Goal: Check status: Check status

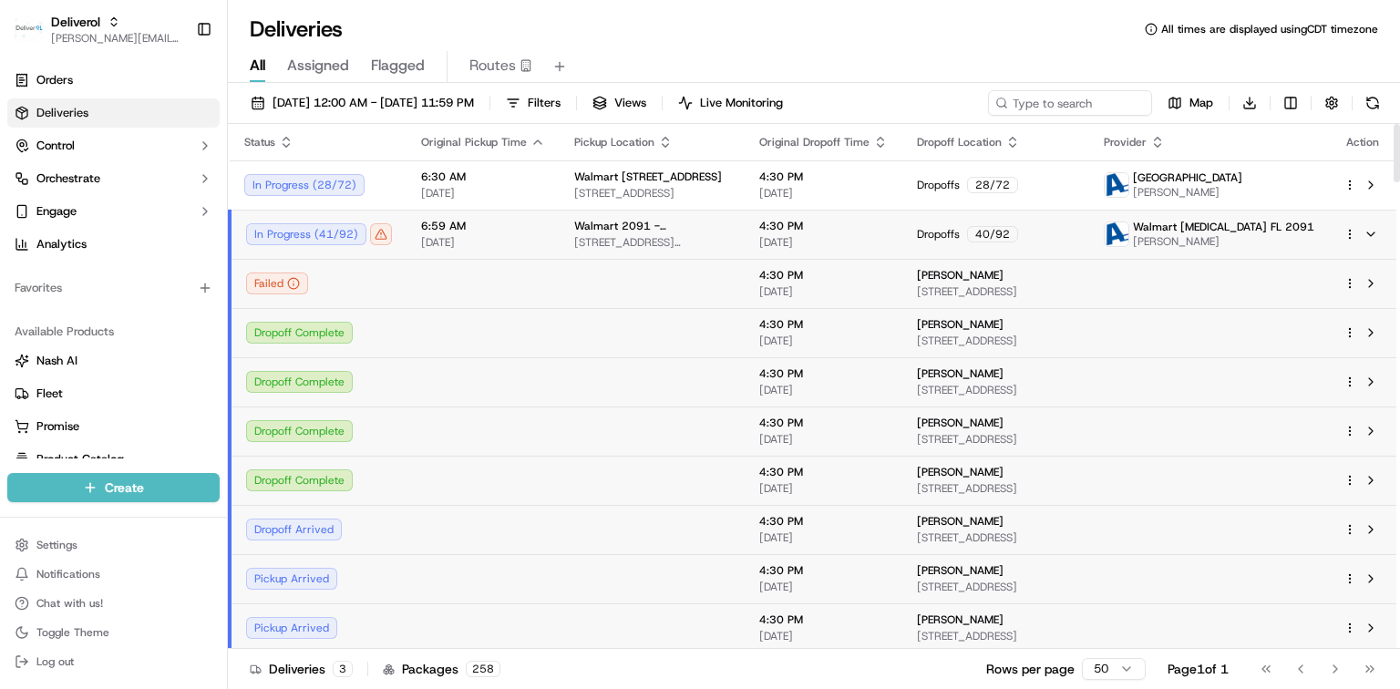
click at [490, 227] on span "6:59 AM" at bounding box center [483, 226] width 124 height 15
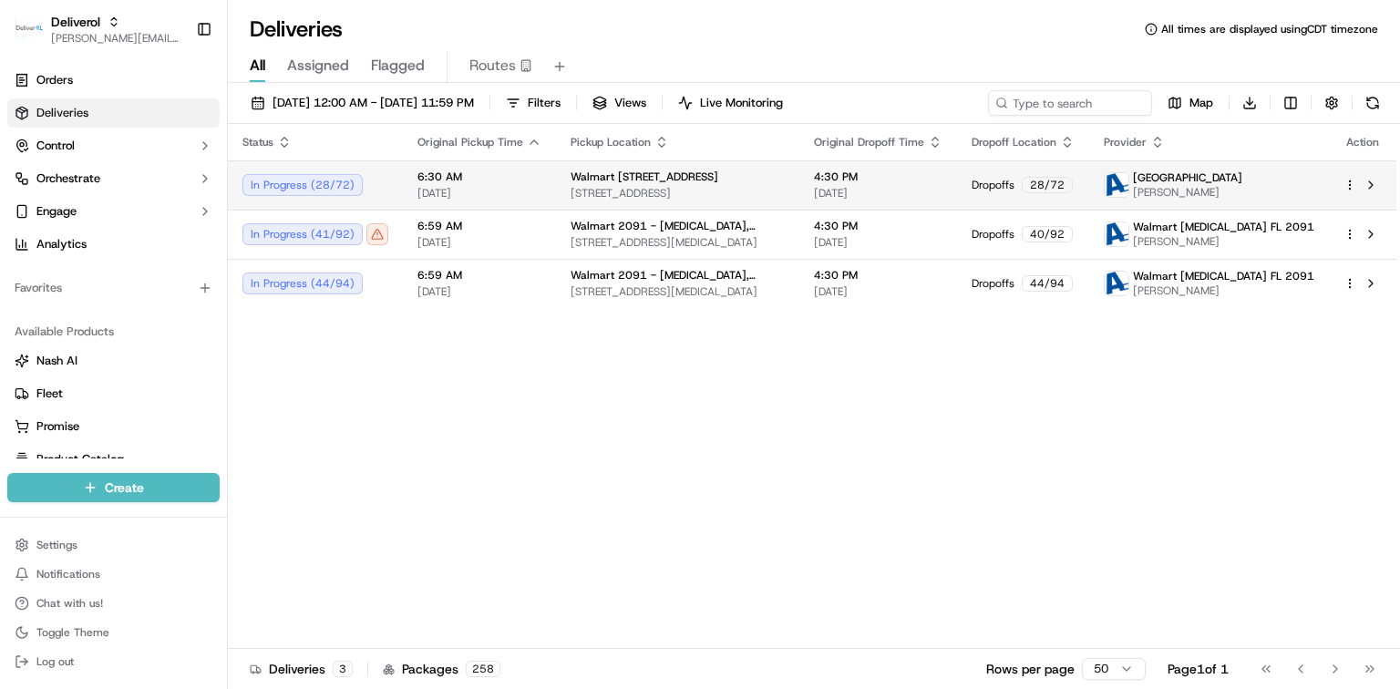
click at [483, 190] on span "[DATE]" at bounding box center [480, 193] width 124 height 15
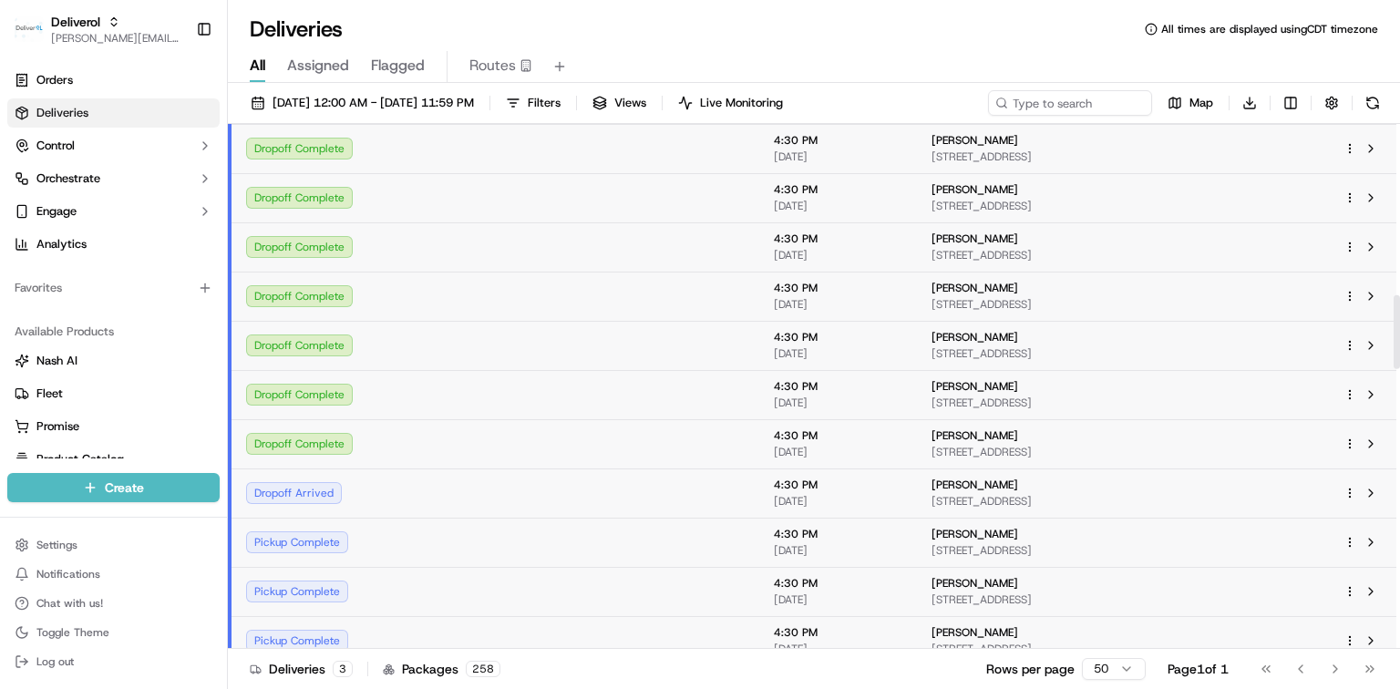
scroll to position [1215, 0]
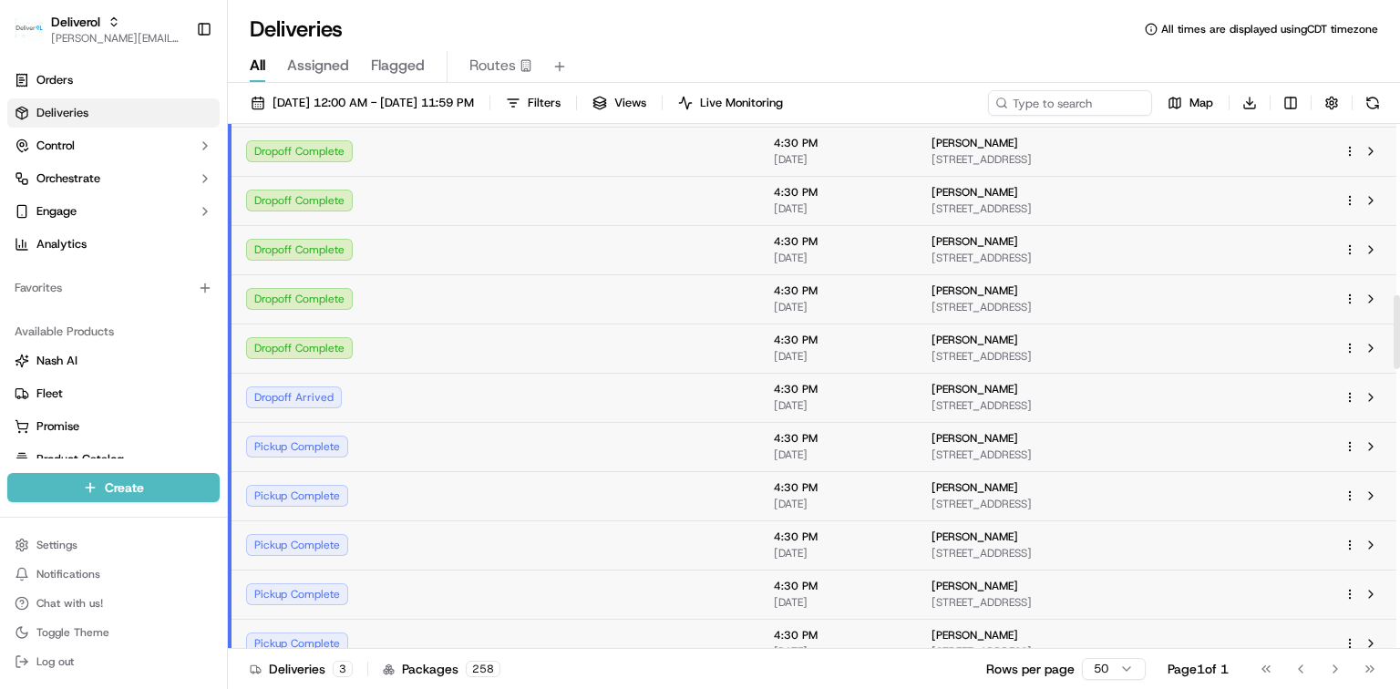
click at [434, 341] on td at bounding box center [481, 348] width 153 height 49
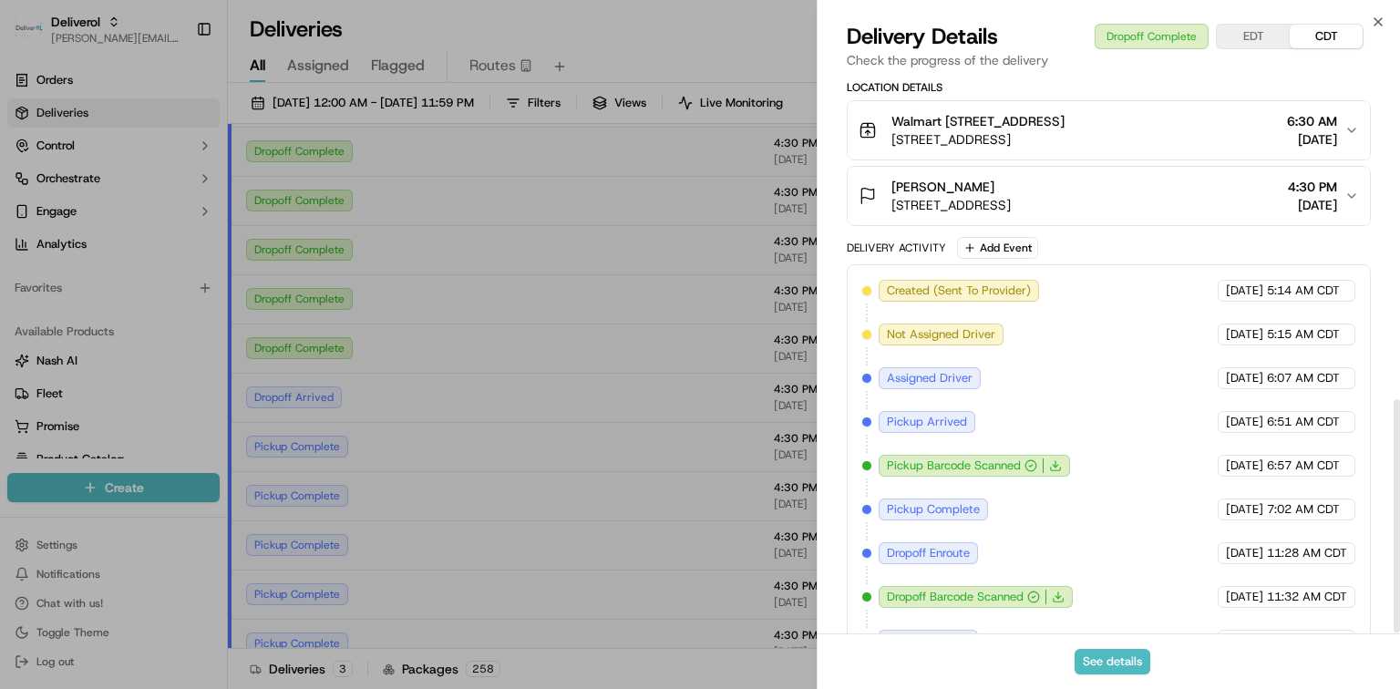
scroll to position [773, 0]
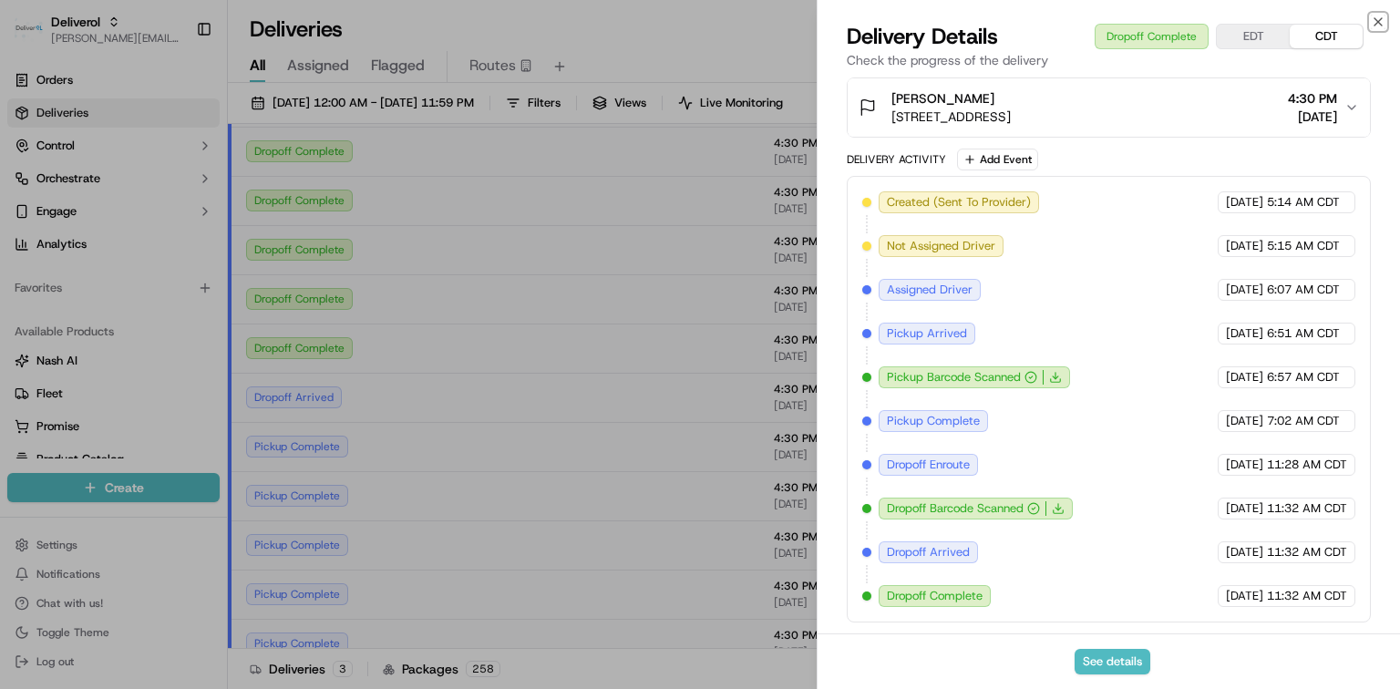
click at [1378, 17] on icon "button" at bounding box center [1378, 22] width 15 height 15
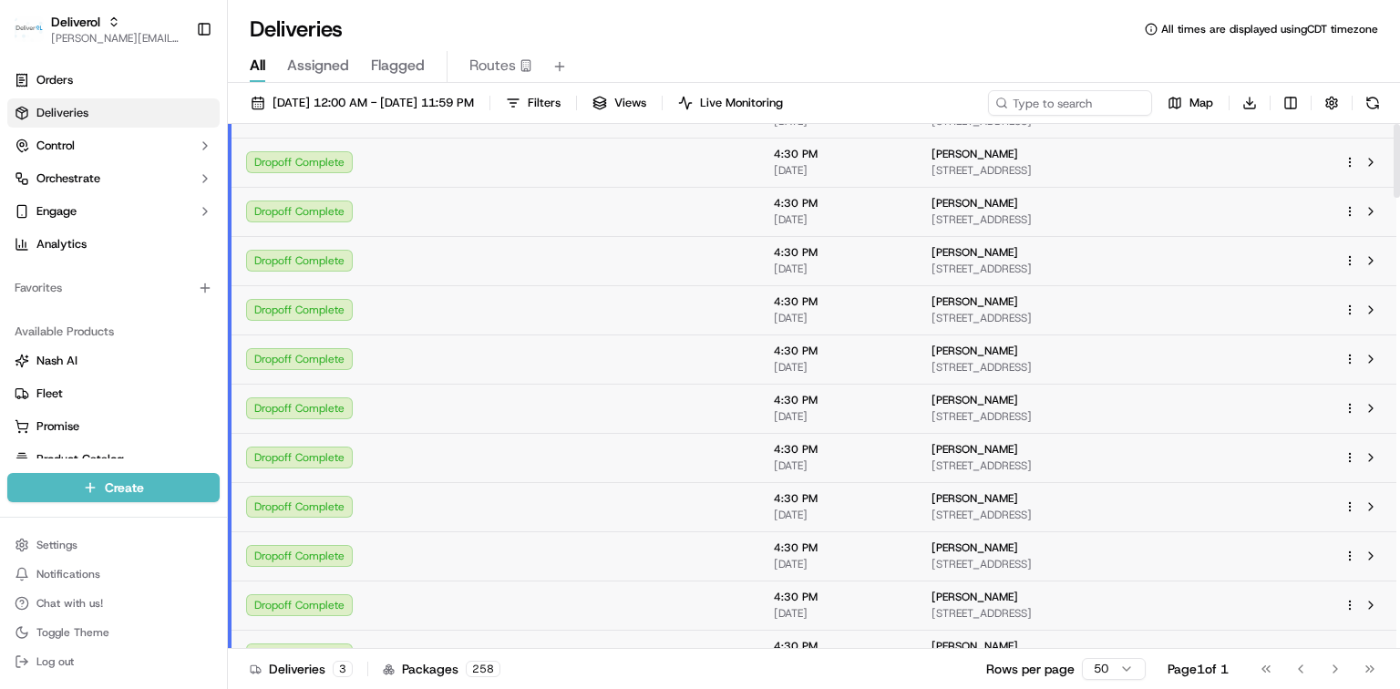
scroll to position [0, 0]
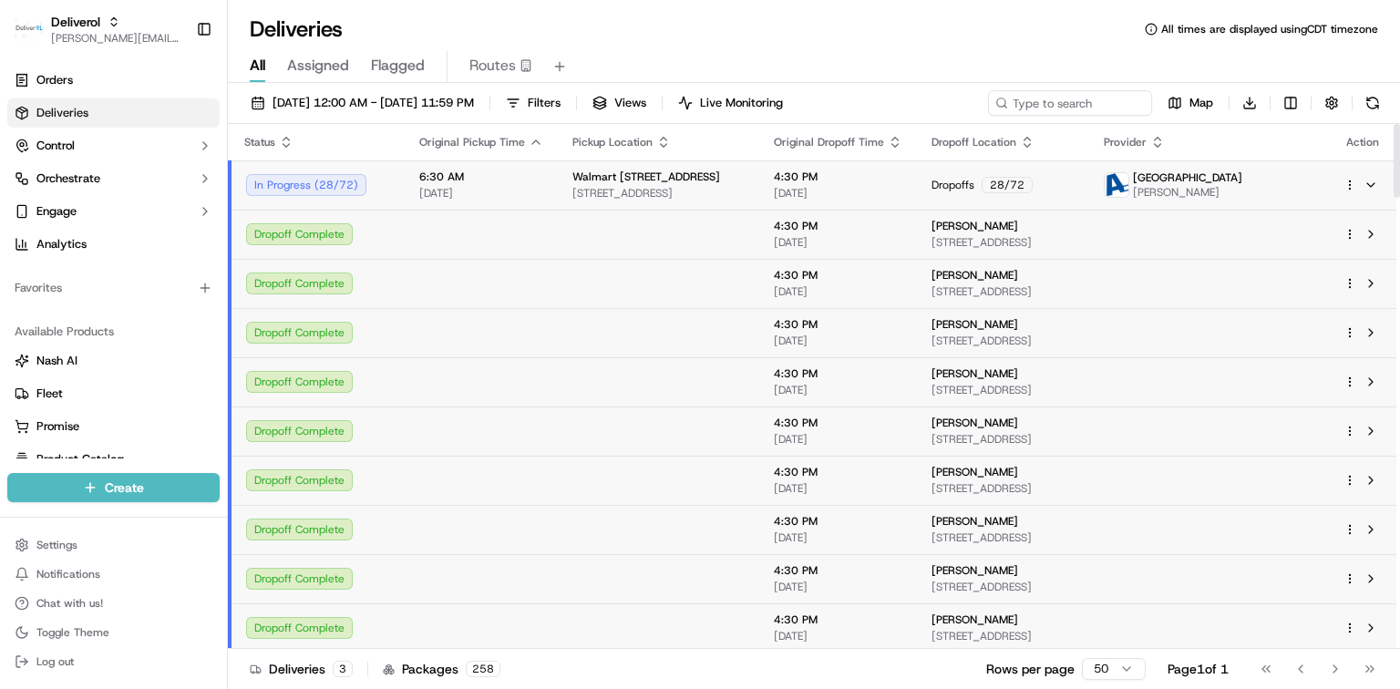
click at [467, 190] on span "[DATE]" at bounding box center [481, 193] width 124 height 15
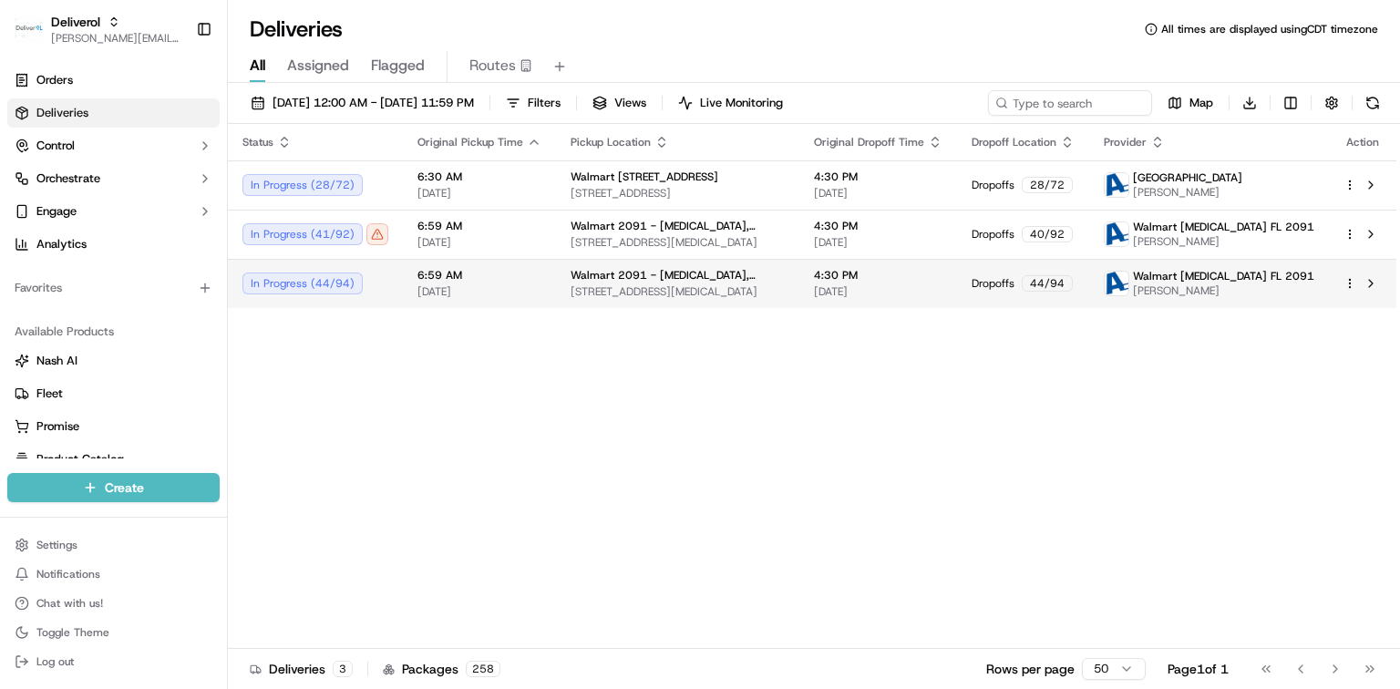
click at [456, 273] on span "6:59 AM" at bounding box center [480, 275] width 124 height 15
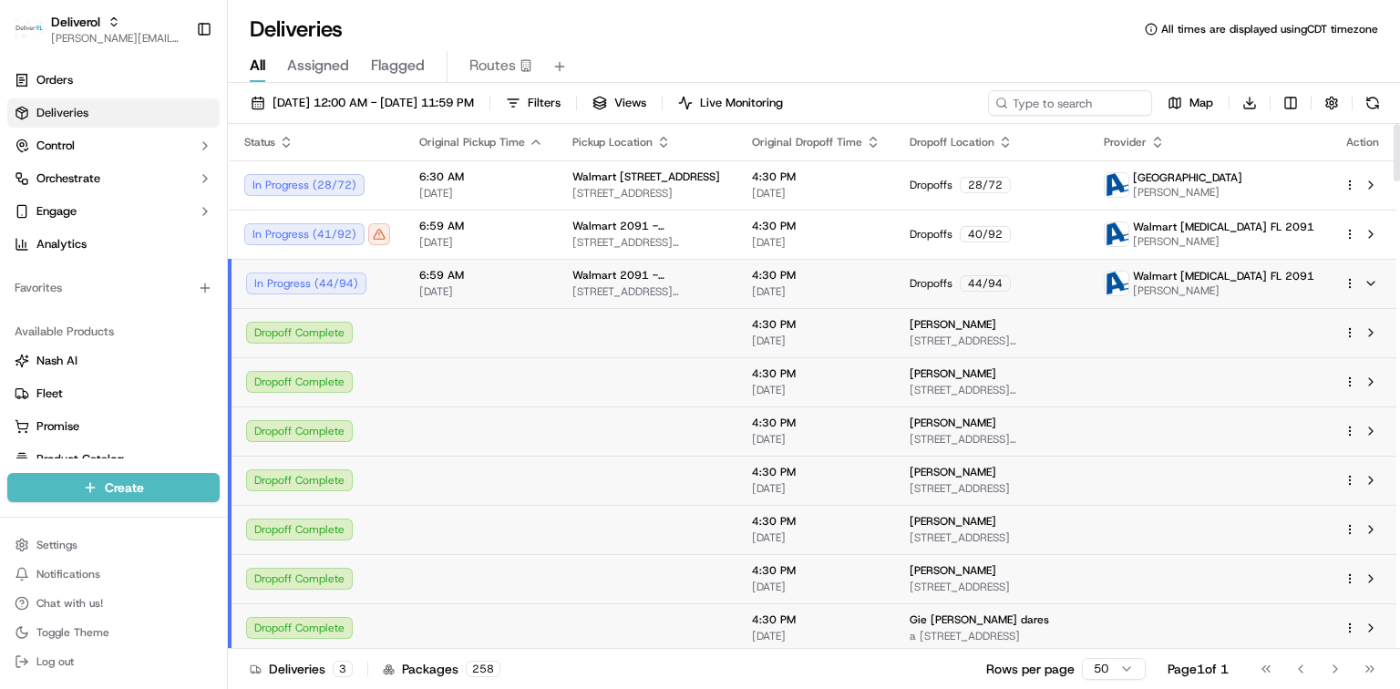
click at [450, 285] on span "[DATE]" at bounding box center [481, 291] width 124 height 15
